Goal: Navigation & Orientation: Find specific page/section

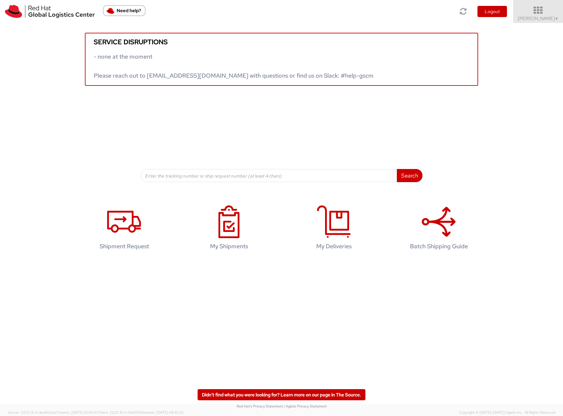
click at [550, 21] on link "Filip Lizuch ▼" at bounding box center [539, 11] width 50 height 23
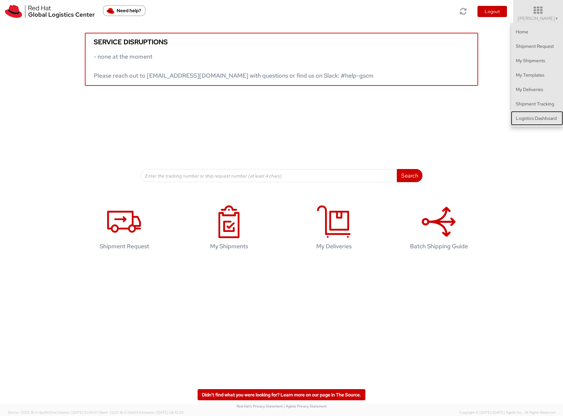
click at [535, 115] on link "Logistics Dashboard" at bounding box center [537, 118] width 52 height 14
